Goal: Task Accomplishment & Management: Use online tool/utility

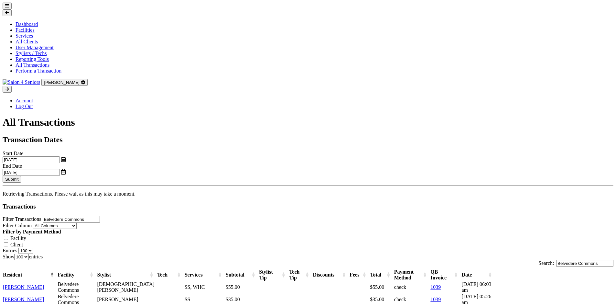
select select "100"
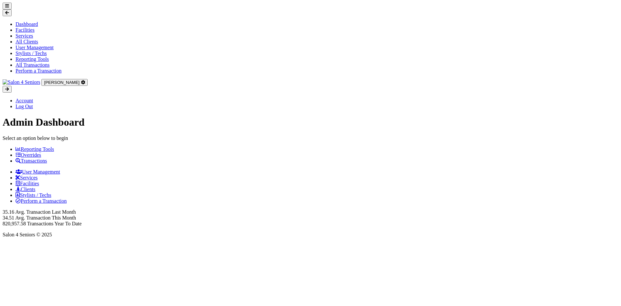
click at [433, 116] on div "Admin Dashboard" at bounding box center [311, 122] width 616 height 12
click at [47, 158] on link "Transactions" at bounding box center [31, 160] width 31 height 5
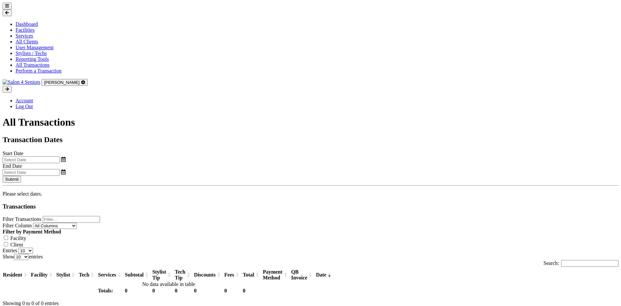
click at [60, 156] on input "text" at bounding box center [31, 159] width 57 height 7
click at [87, 135] on span "1" at bounding box center [86, 135] width 13 height 13
type input "09/01/2025"
click at [60, 169] on input "text" at bounding box center [31, 172] width 57 height 7
click at [371, 137] on span "5" at bounding box center [373, 135] width 13 height 13
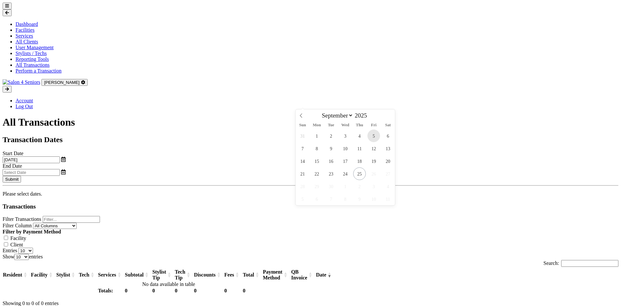
type input "09/05/2025"
click at [21, 176] on button "Submit" at bounding box center [12, 179] width 18 height 7
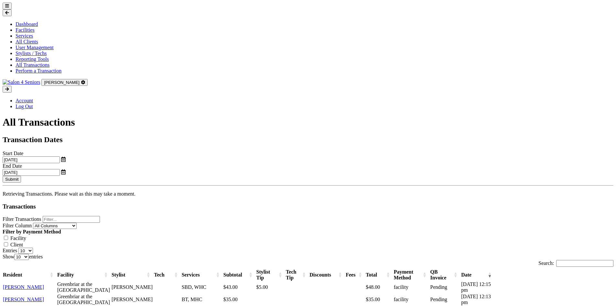
click at [309, 116] on div "All Transactions" at bounding box center [308, 122] width 611 height 12
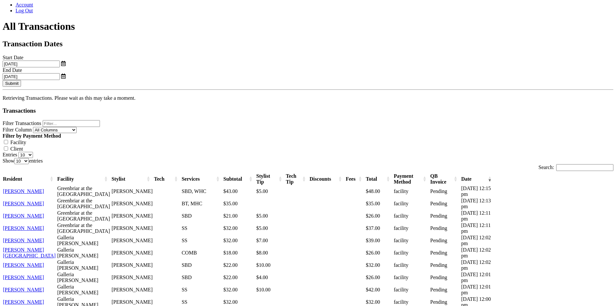
scroll to position [75, 0]
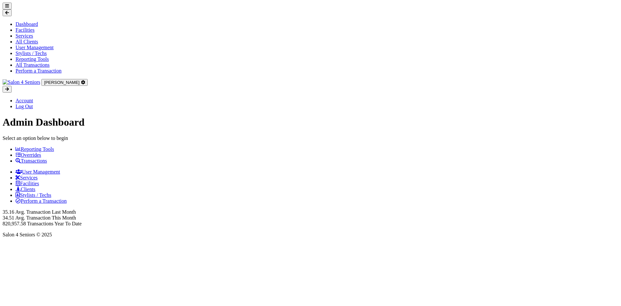
click at [47, 158] on link "Transactions" at bounding box center [31, 160] width 31 height 5
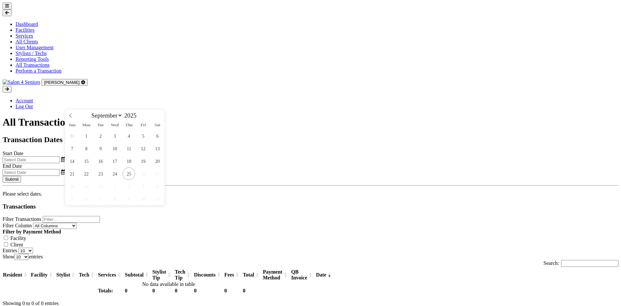
click at [60, 156] on input "text" at bounding box center [31, 159] width 57 height 7
click at [86, 134] on span "1" at bounding box center [86, 135] width 13 height 13
type input "[DATE]"
click at [60, 169] on input "text" at bounding box center [31, 172] width 57 height 7
click at [377, 135] on span "5" at bounding box center [373, 135] width 13 height 13
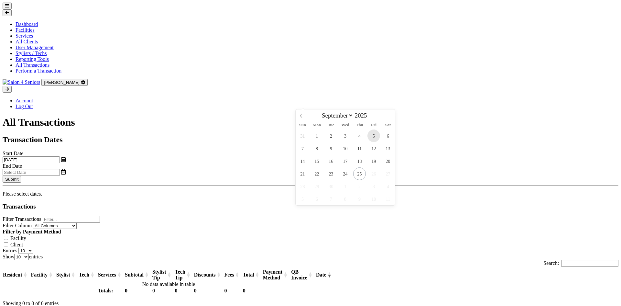
type input "[DATE]"
click at [21, 176] on button "Submit" at bounding box center [12, 179] width 18 height 7
